Goal: Use online tool/utility: Utilize a website feature to perform a specific function

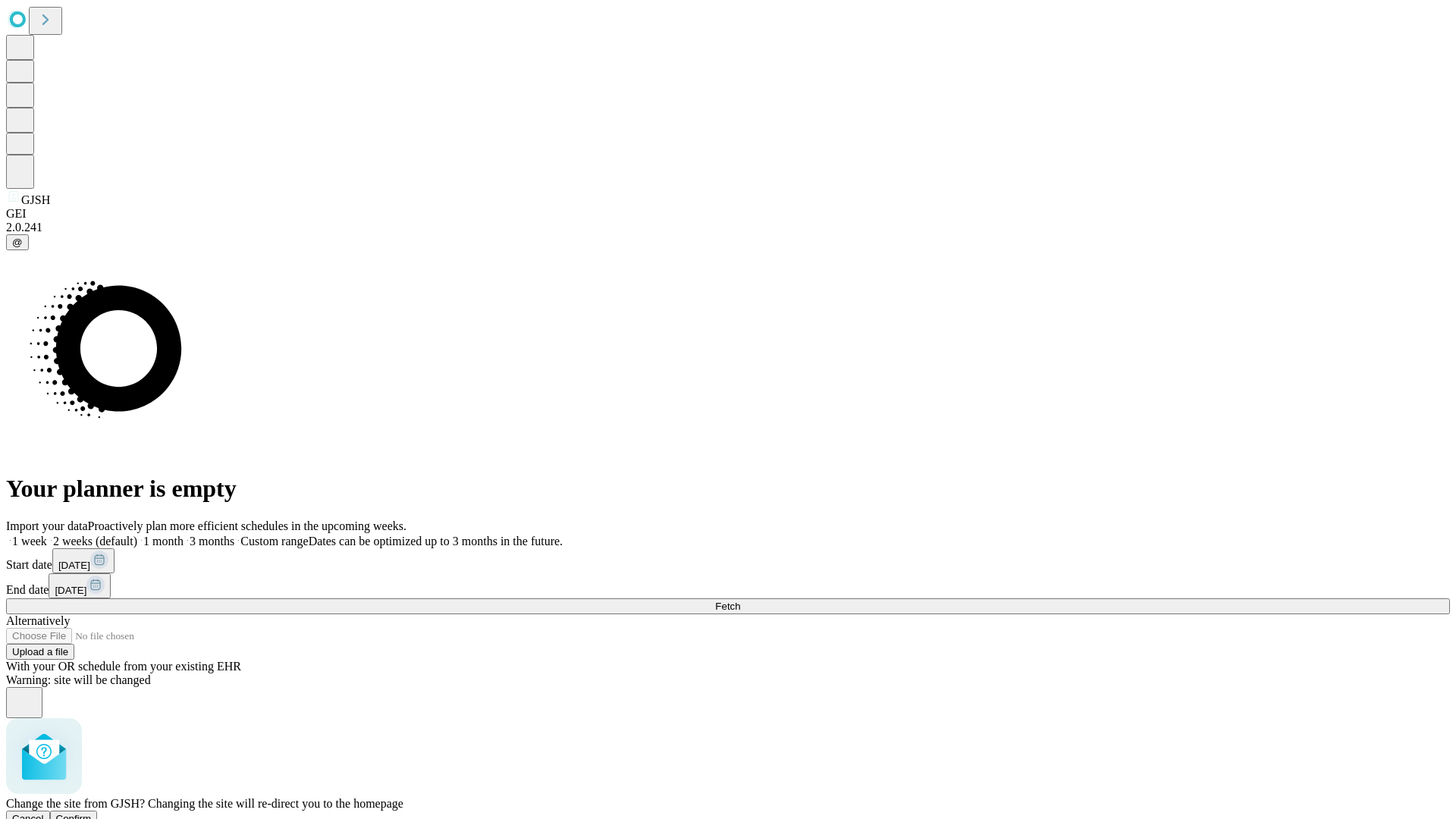
click at [92, 813] on span "Confirm" at bounding box center [74, 818] width 36 height 11
click at [47, 535] on label "1 week" at bounding box center [26, 541] width 41 height 13
click at [740, 601] on span "Fetch" at bounding box center [727, 606] width 25 height 11
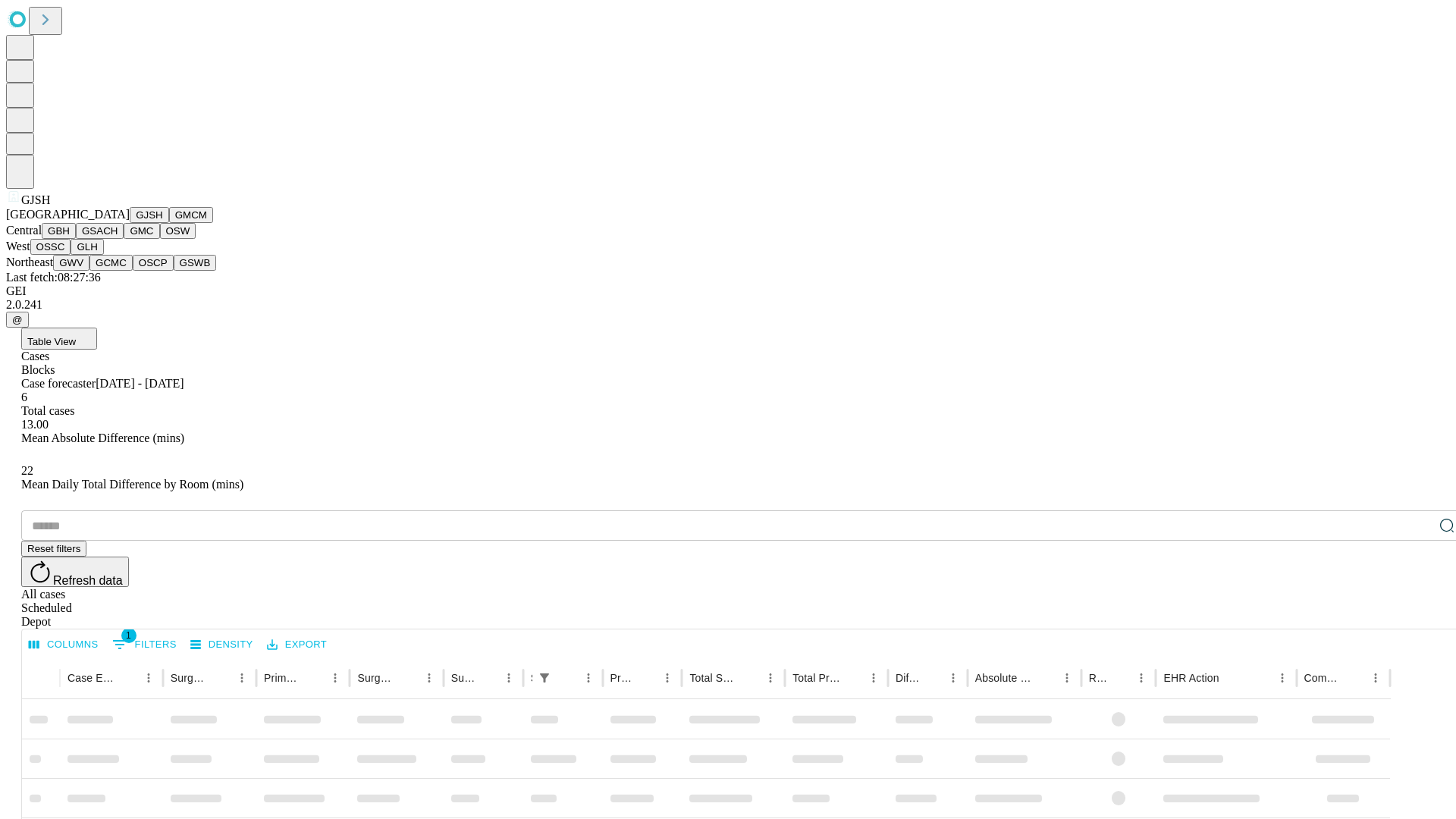
click at [169, 223] on button "GMCM" at bounding box center [191, 215] width 44 height 16
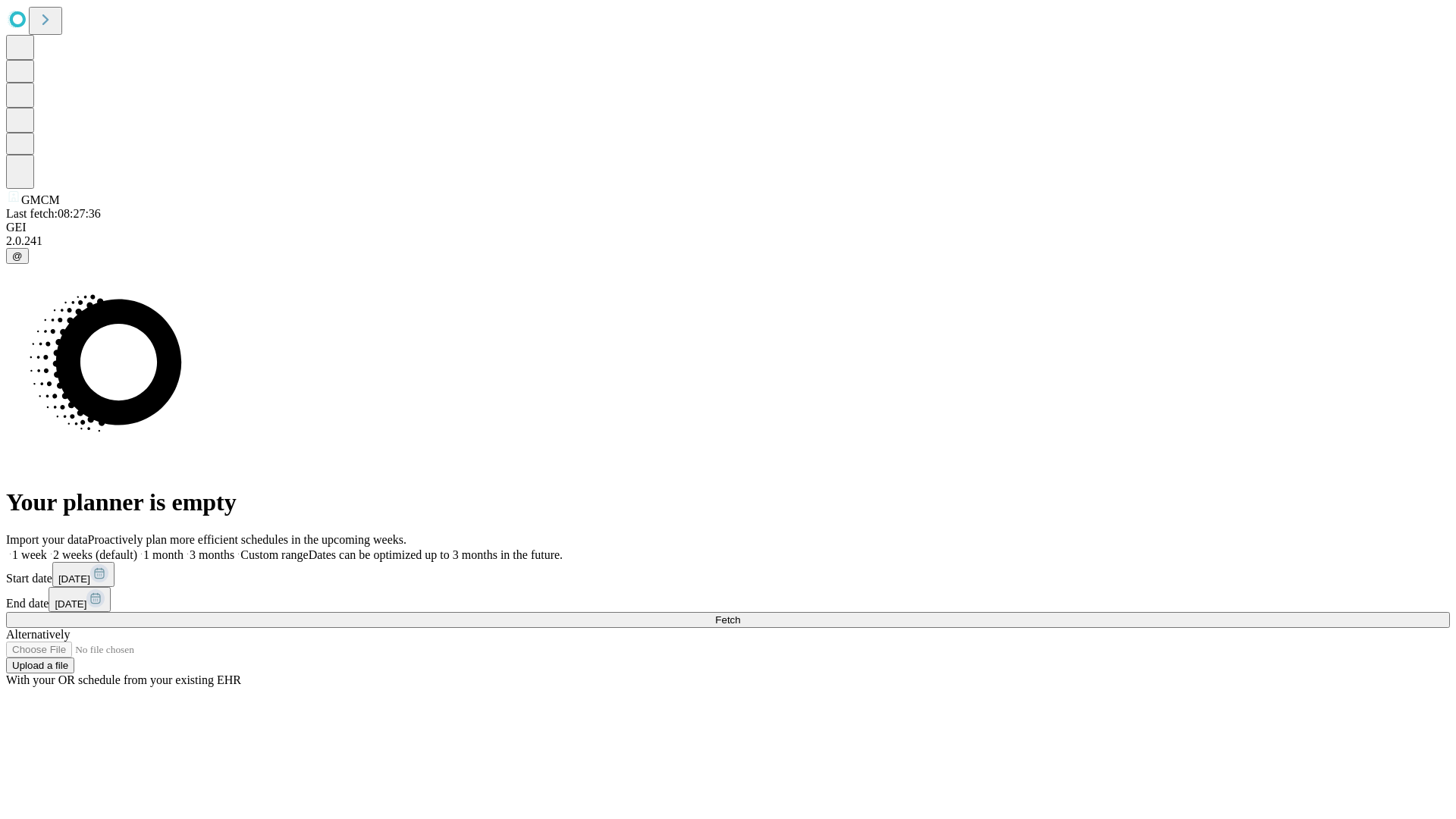
click at [47, 548] on label "1 week" at bounding box center [26, 554] width 41 height 13
click at [740, 615] on span "Fetch" at bounding box center [727, 620] width 25 height 11
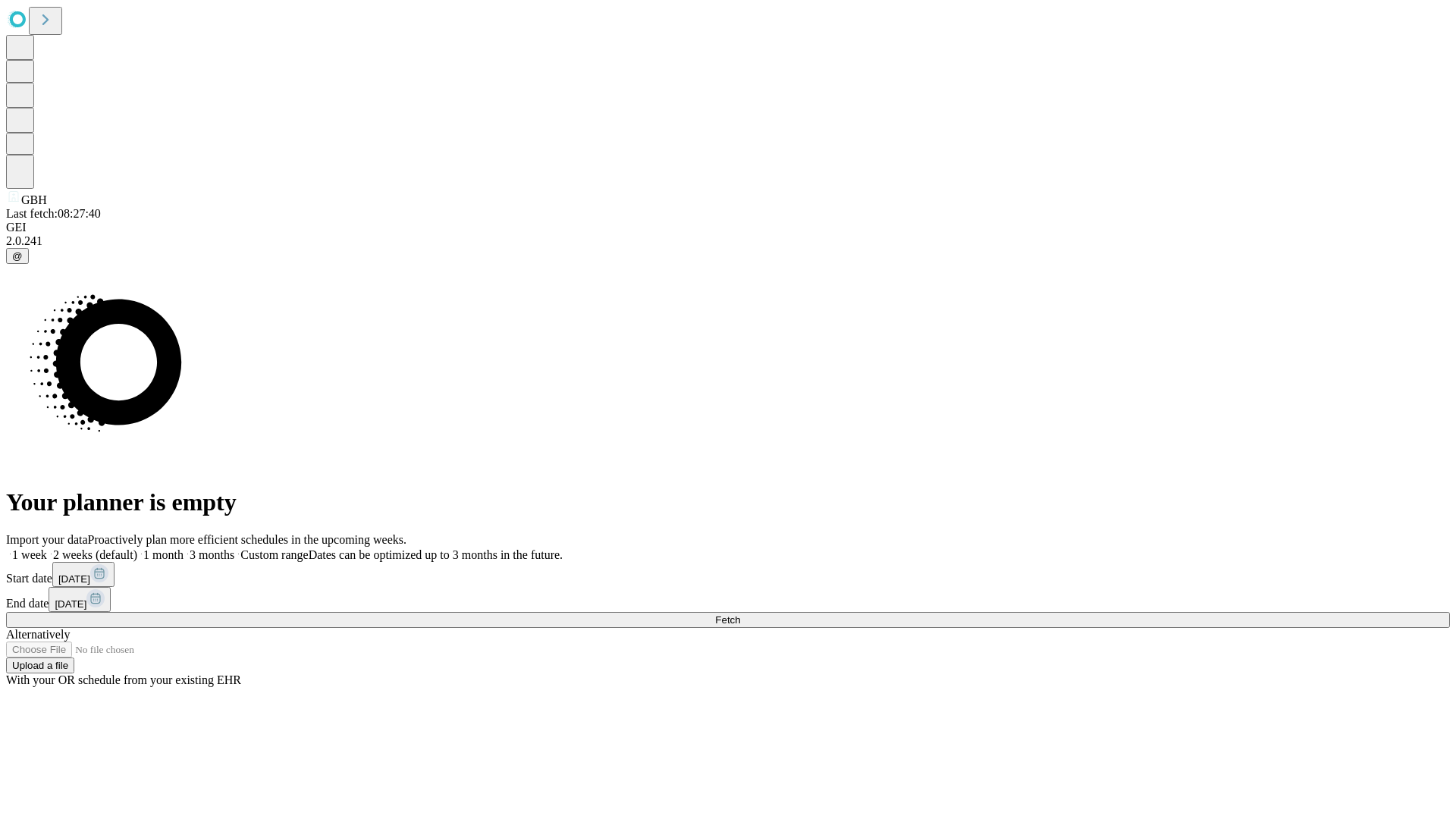
click at [47, 548] on label "1 week" at bounding box center [26, 554] width 41 height 13
click at [740, 615] on span "Fetch" at bounding box center [727, 620] width 25 height 11
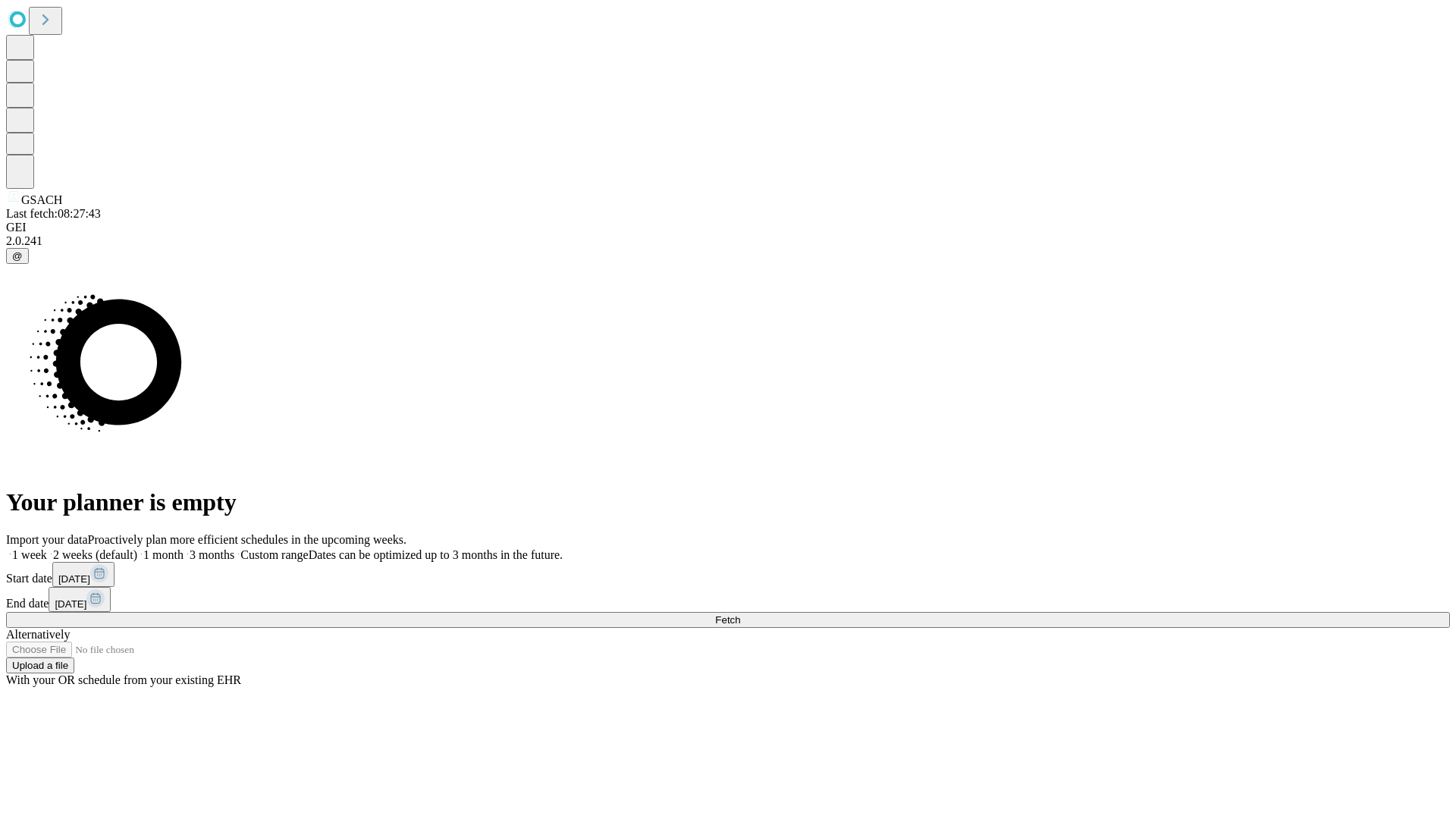
click at [47, 548] on label "1 week" at bounding box center [26, 554] width 41 height 13
click at [740, 615] on span "Fetch" at bounding box center [727, 620] width 25 height 11
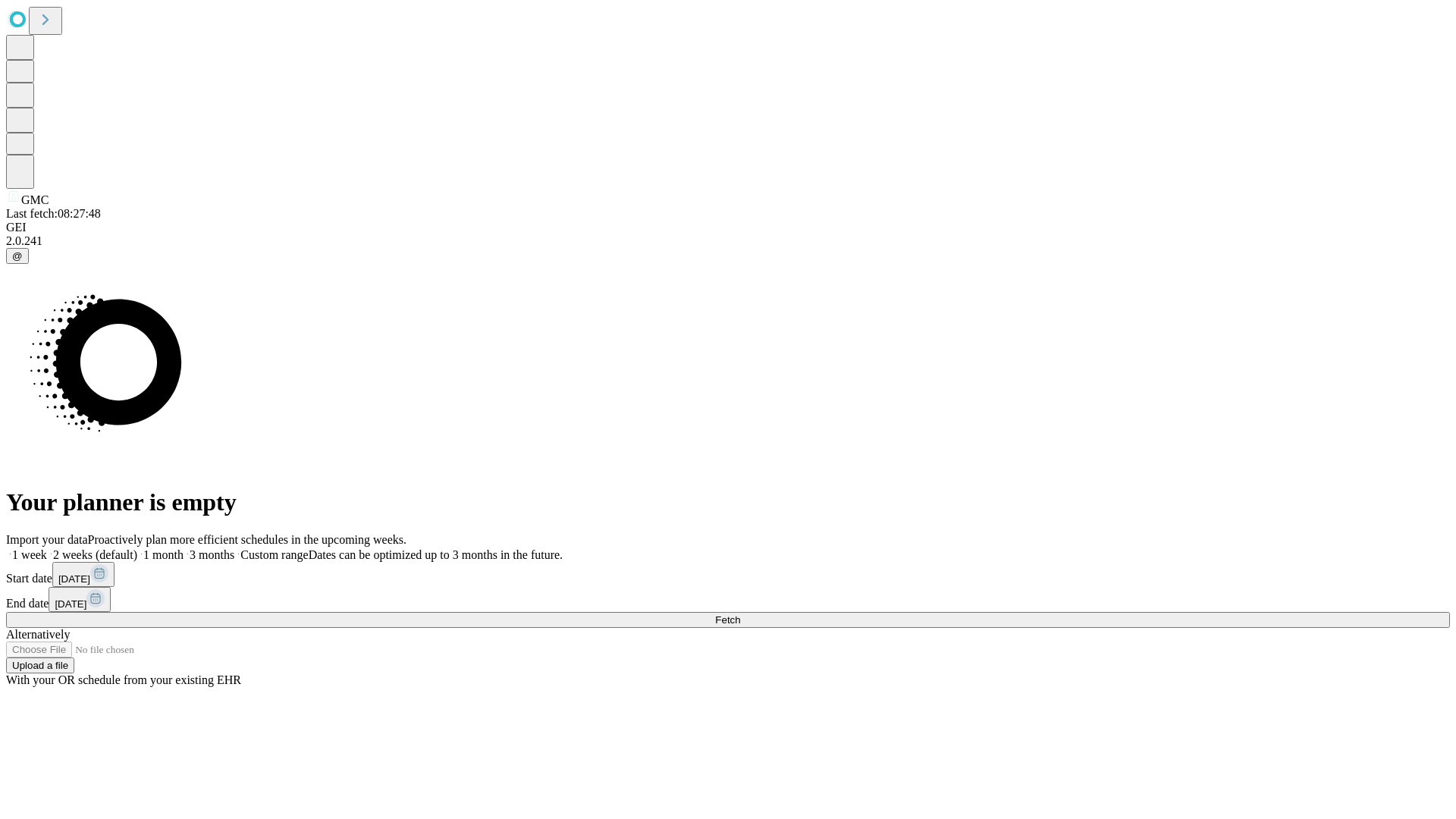
click at [47, 548] on label "1 week" at bounding box center [26, 554] width 41 height 13
click at [740, 615] on span "Fetch" at bounding box center [727, 620] width 25 height 11
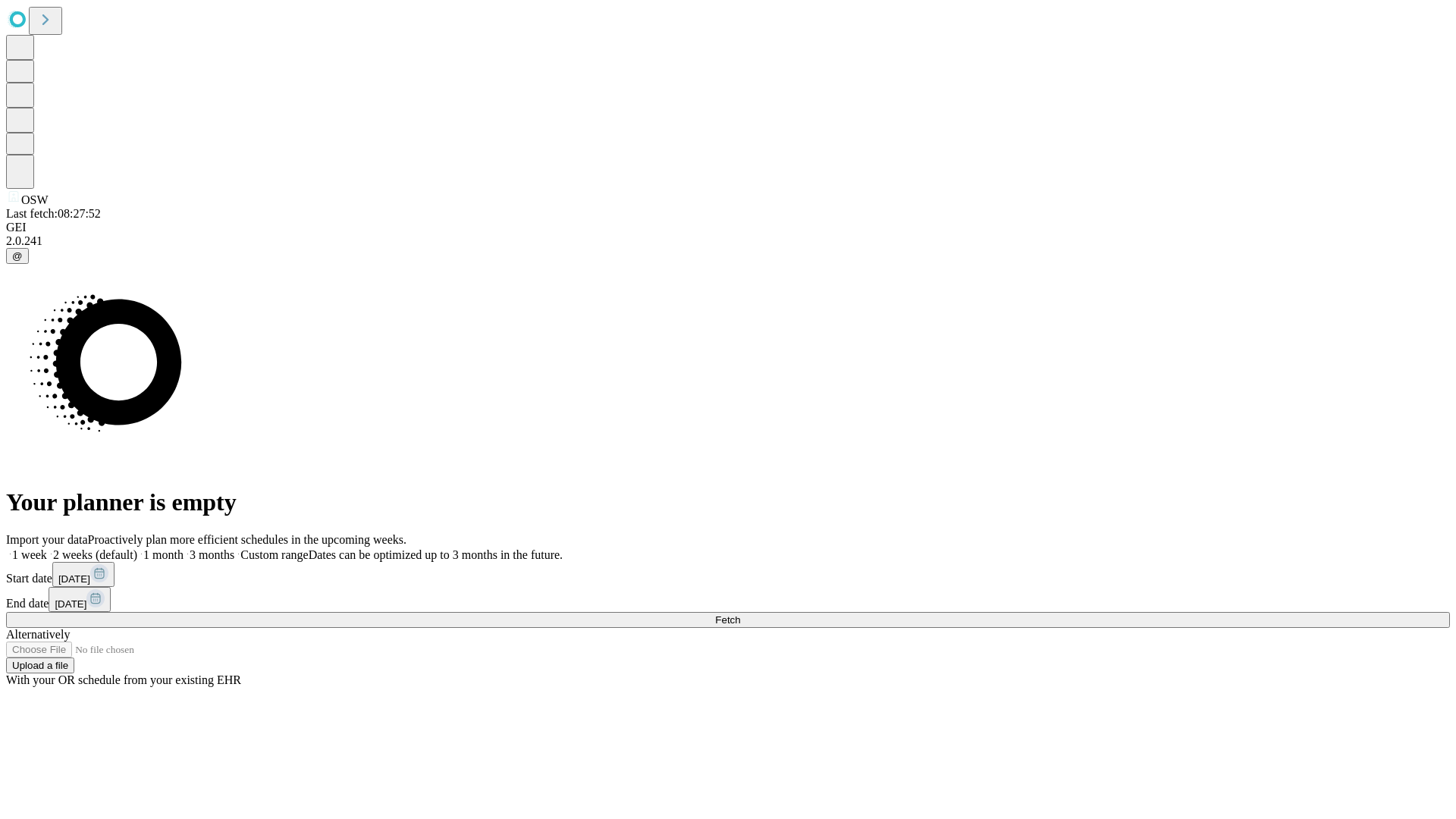
click at [740, 615] on span "Fetch" at bounding box center [727, 620] width 25 height 11
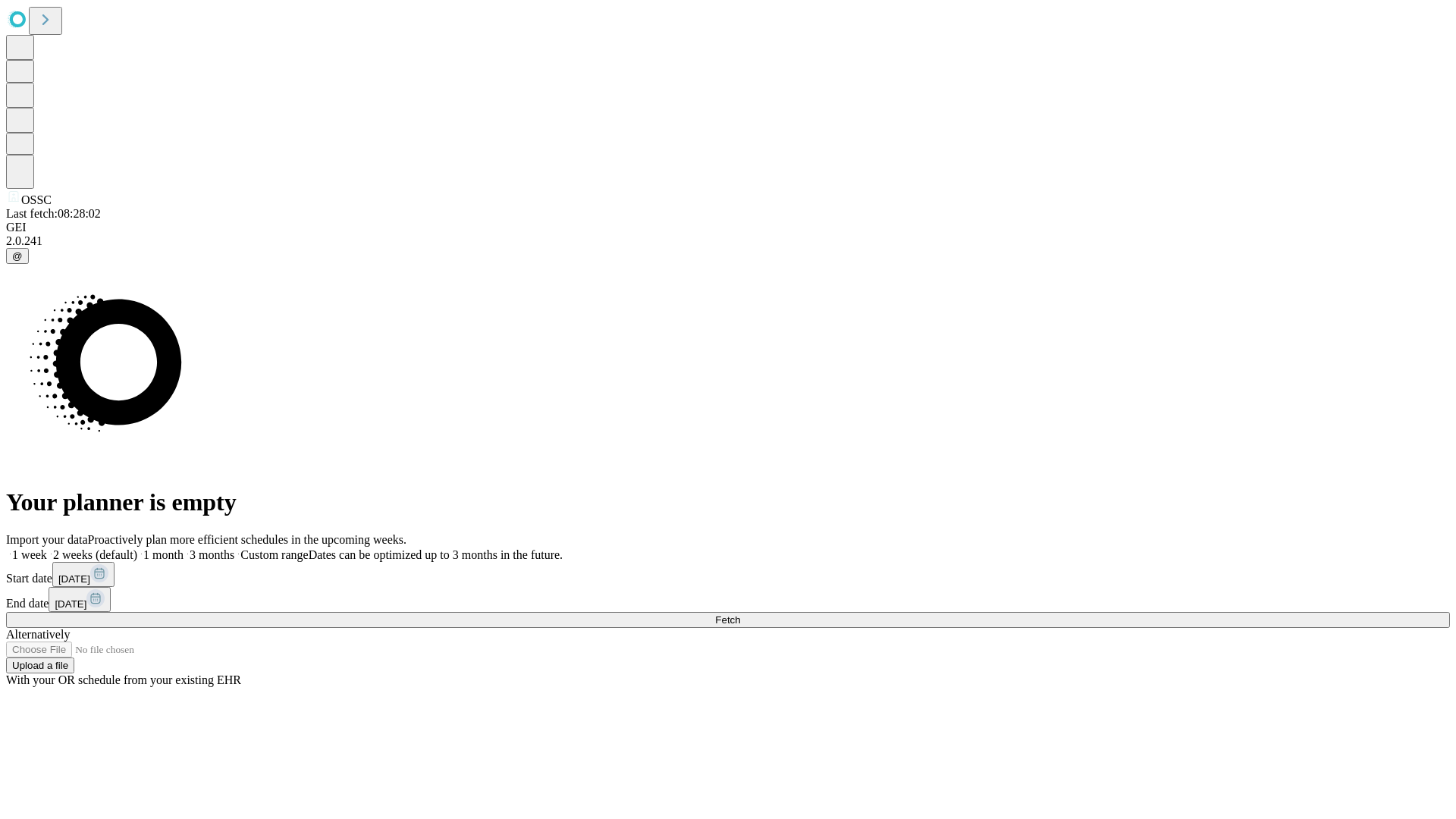
click at [740, 615] on span "Fetch" at bounding box center [727, 620] width 25 height 11
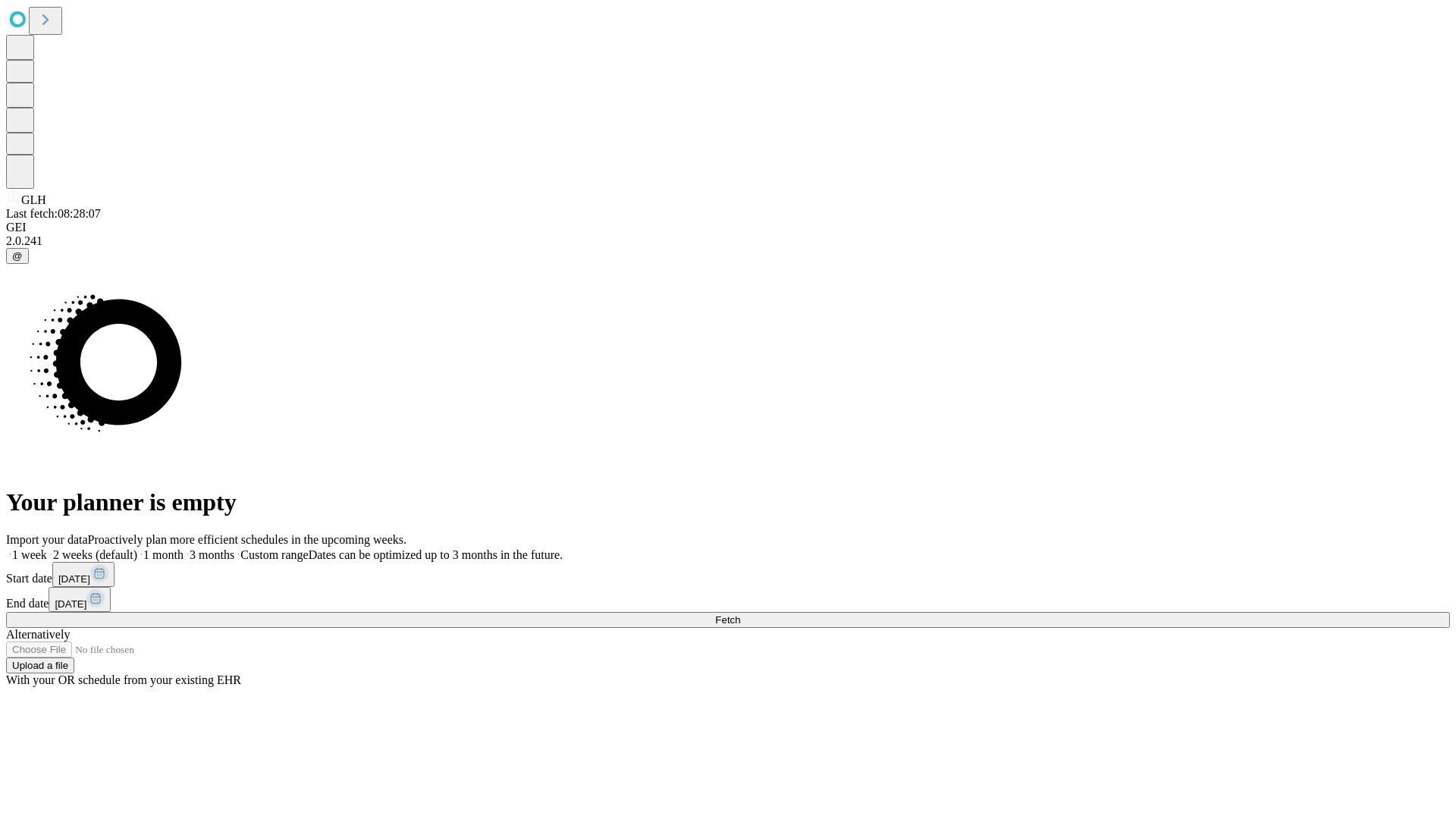
click at [47, 548] on label "1 week" at bounding box center [26, 554] width 41 height 13
click at [740, 615] on span "Fetch" at bounding box center [727, 620] width 25 height 11
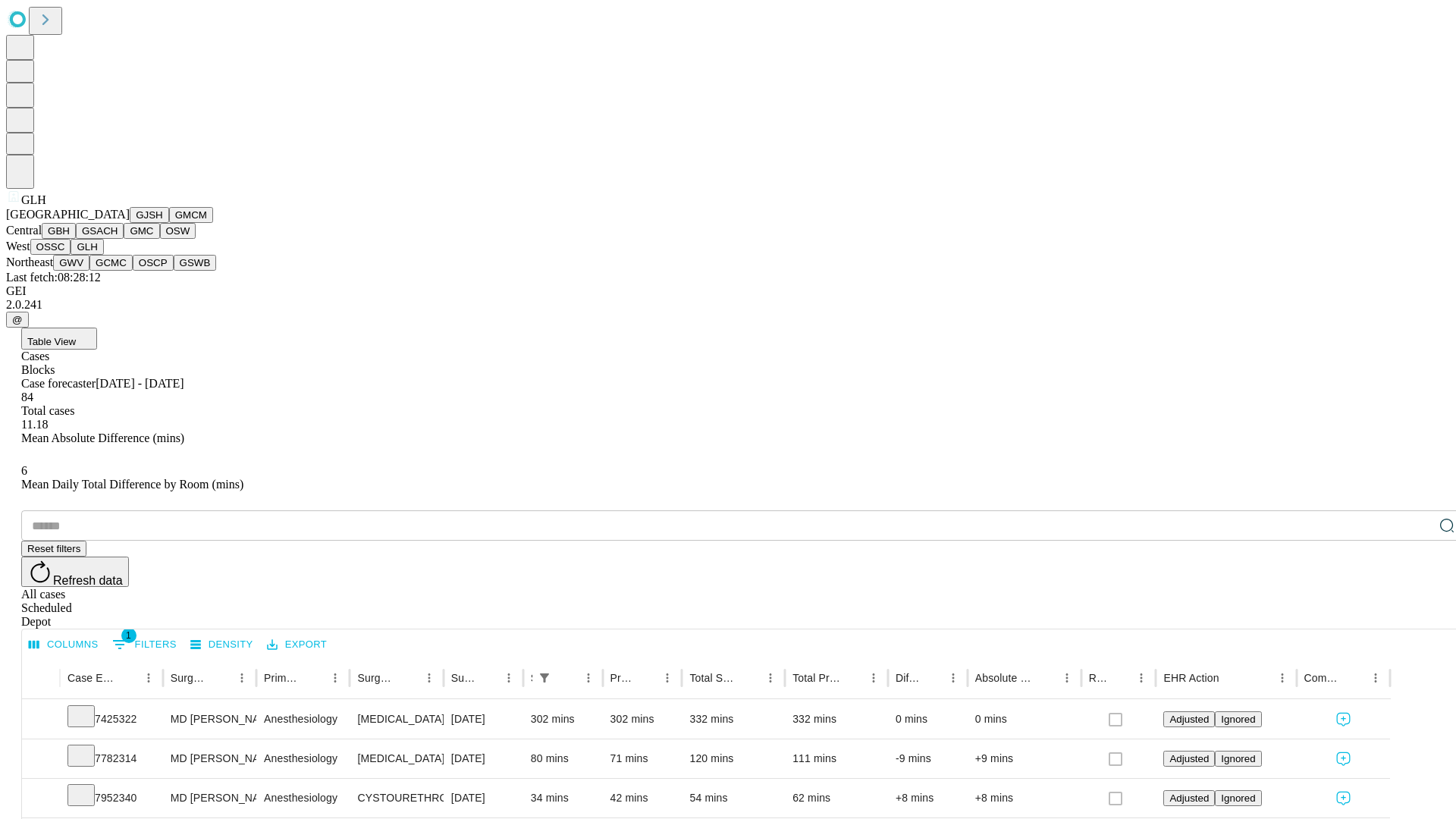
click at [90, 271] on button "GWV" at bounding box center [71, 263] width 37 height 16
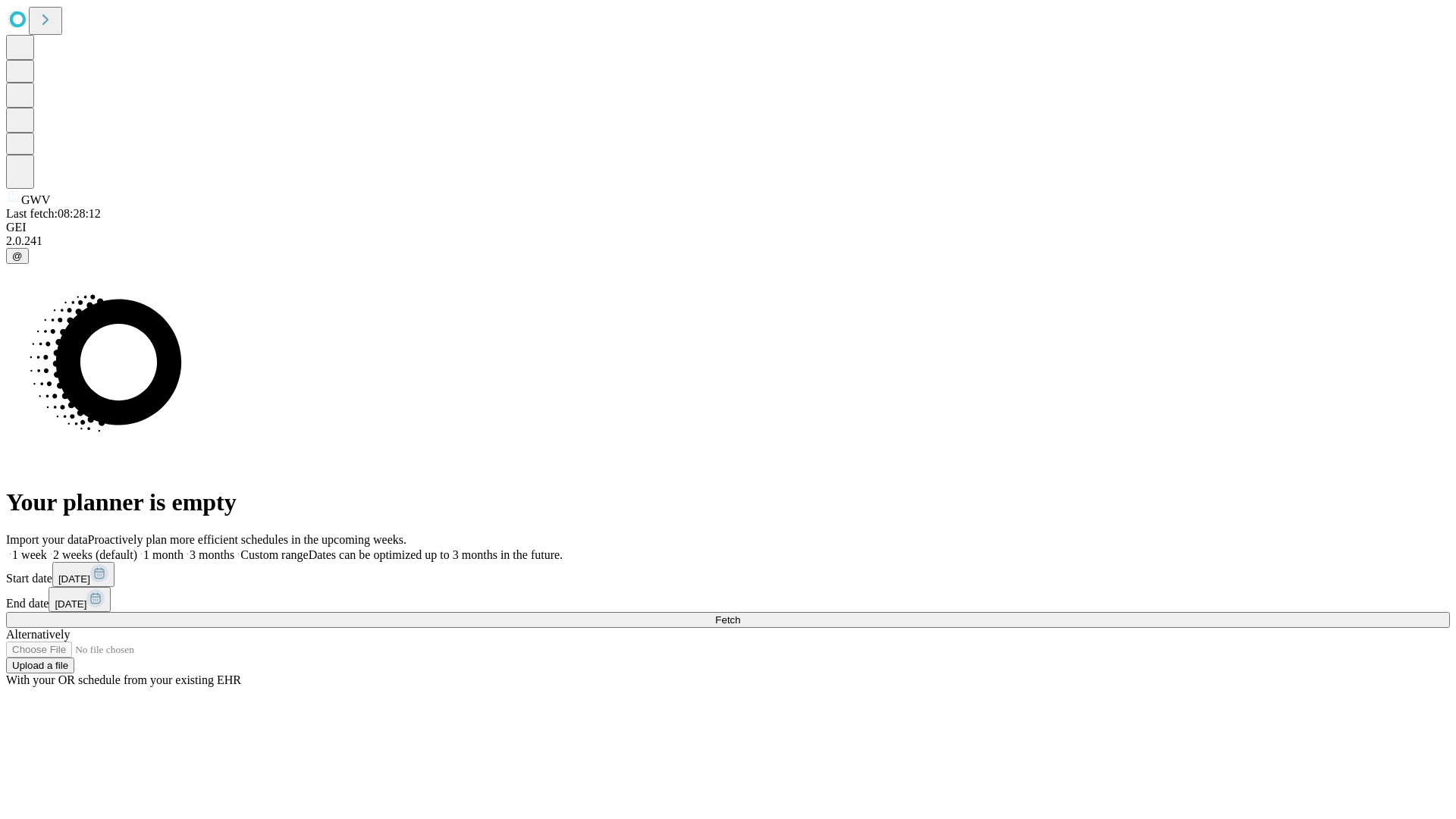
click at [47, 548] on label "1 week" at bounding box center [26, 554] width 41 height 13
click at [740, 615] on span "Fetch" at bounding box center [727, 620] width 25 height 11
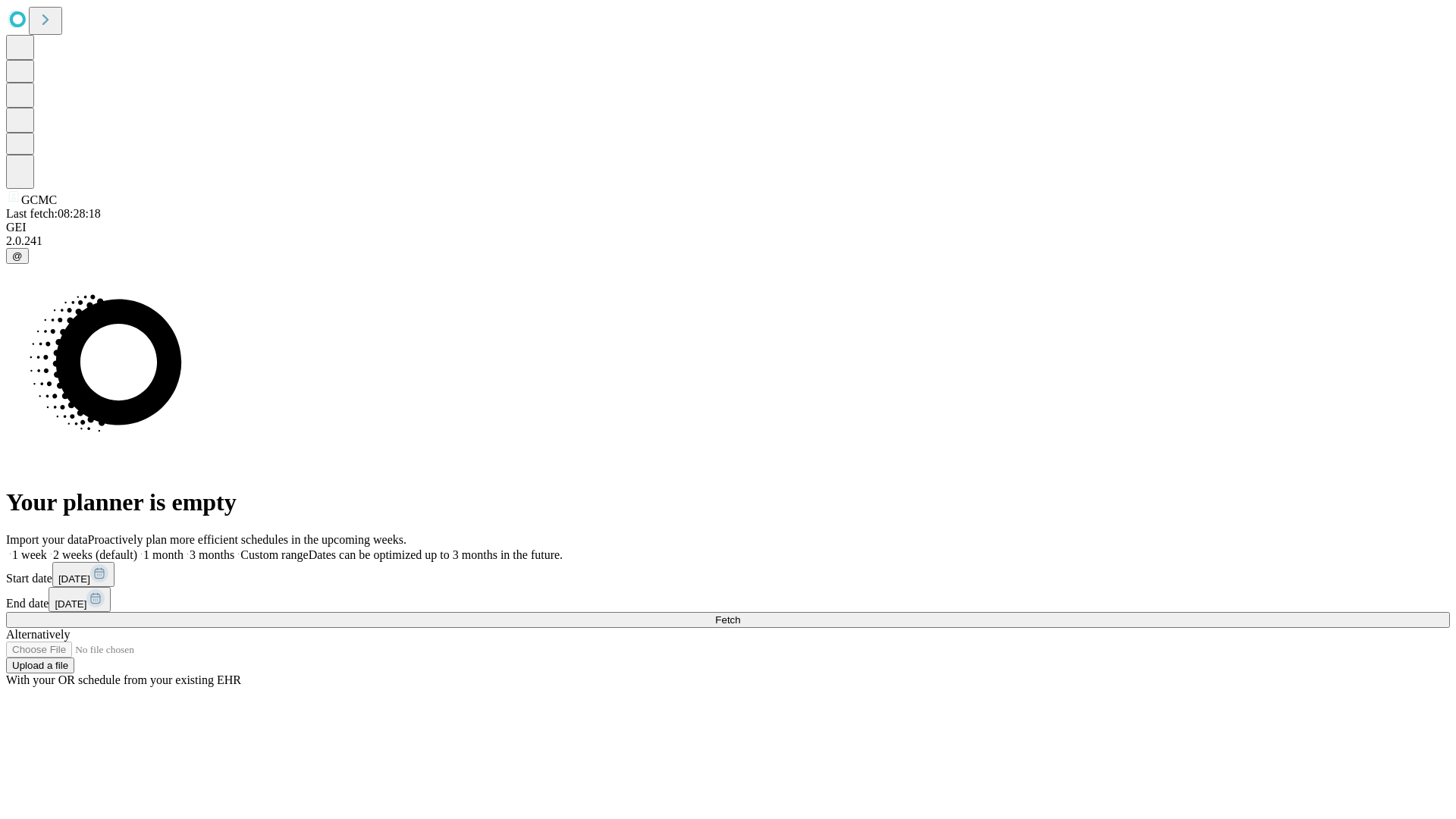
click at [47, 548] on label "1 week" at bounding box center [26, 554] width 41 height 13
click at [740, 615] on span "Fetch" at bounding box center [727, 620] width 25 height 11
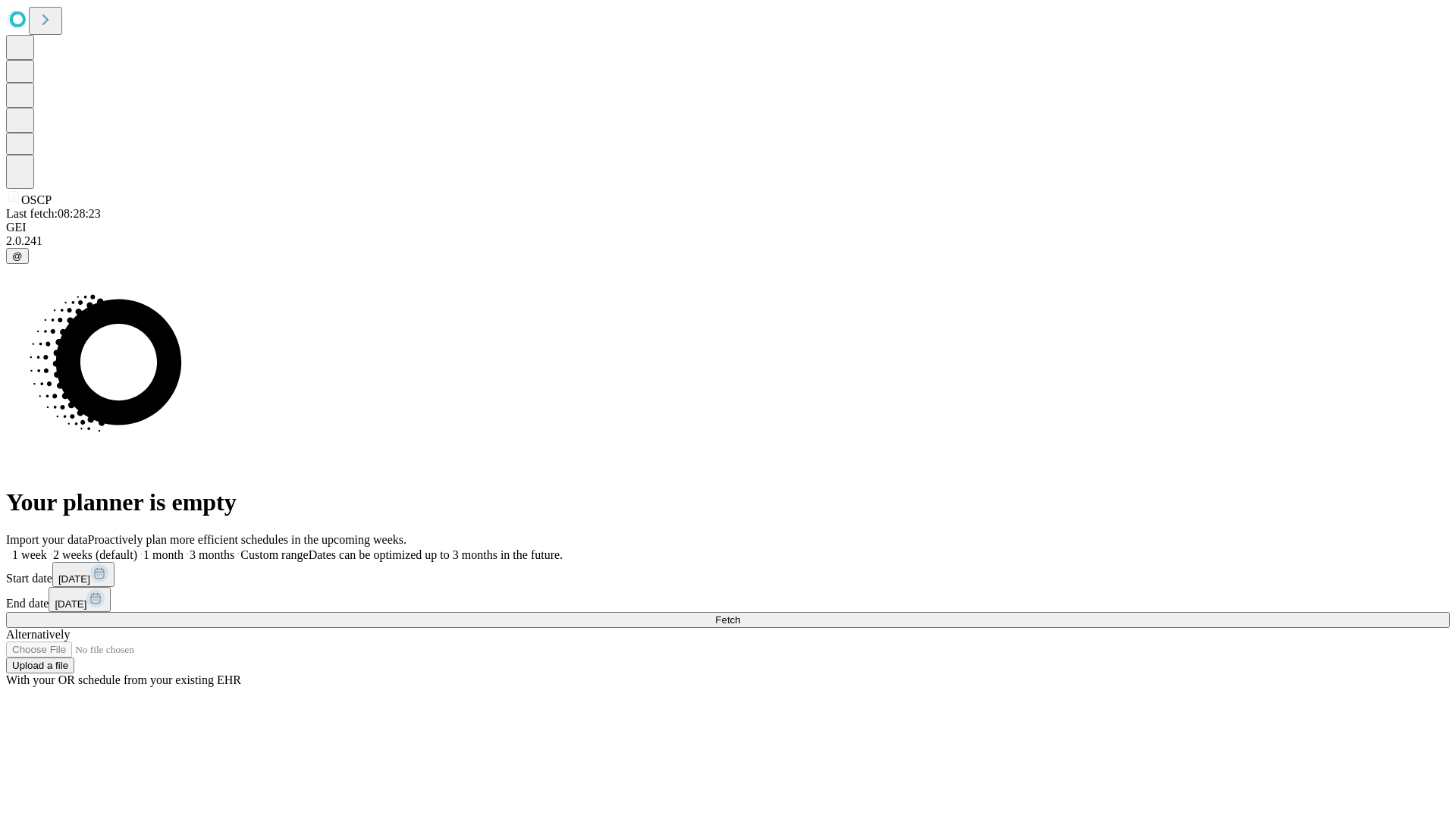
click at [47, 548] on label "1 week" at bounding box center [26, 554] width 41 height 13
click at [740, 615] on span "Fetch" at bounding box center [727, 620] width 25 height 11
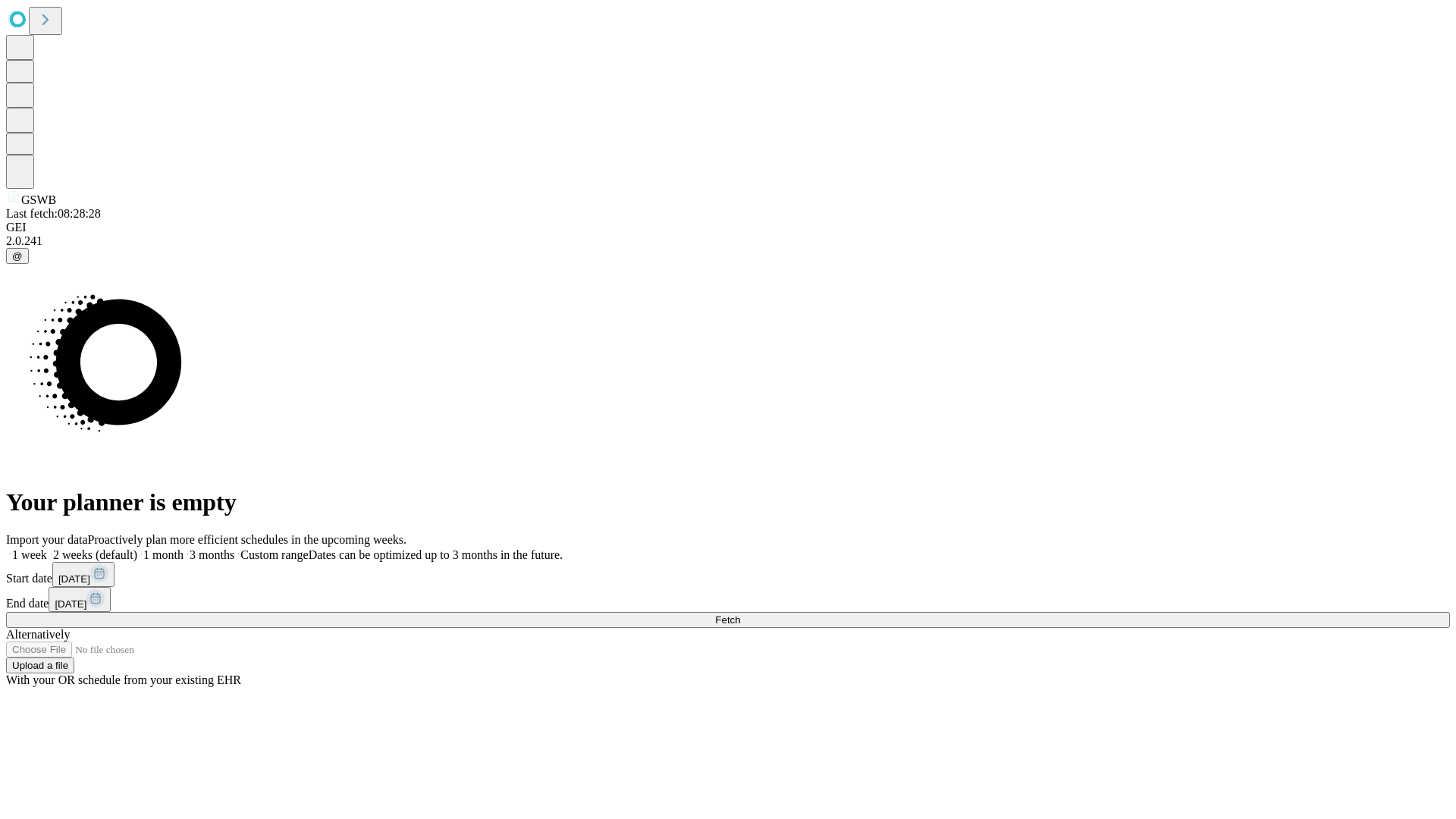
click at [47, 548] on label "1 week" at bounding box center [26, 554] width 41 height 13
click at [740, 615] on span "Fetch" at bounding box center [727, 620] width 25 height 11
